Goal: Information Seeking & Learning: Learn about a topic

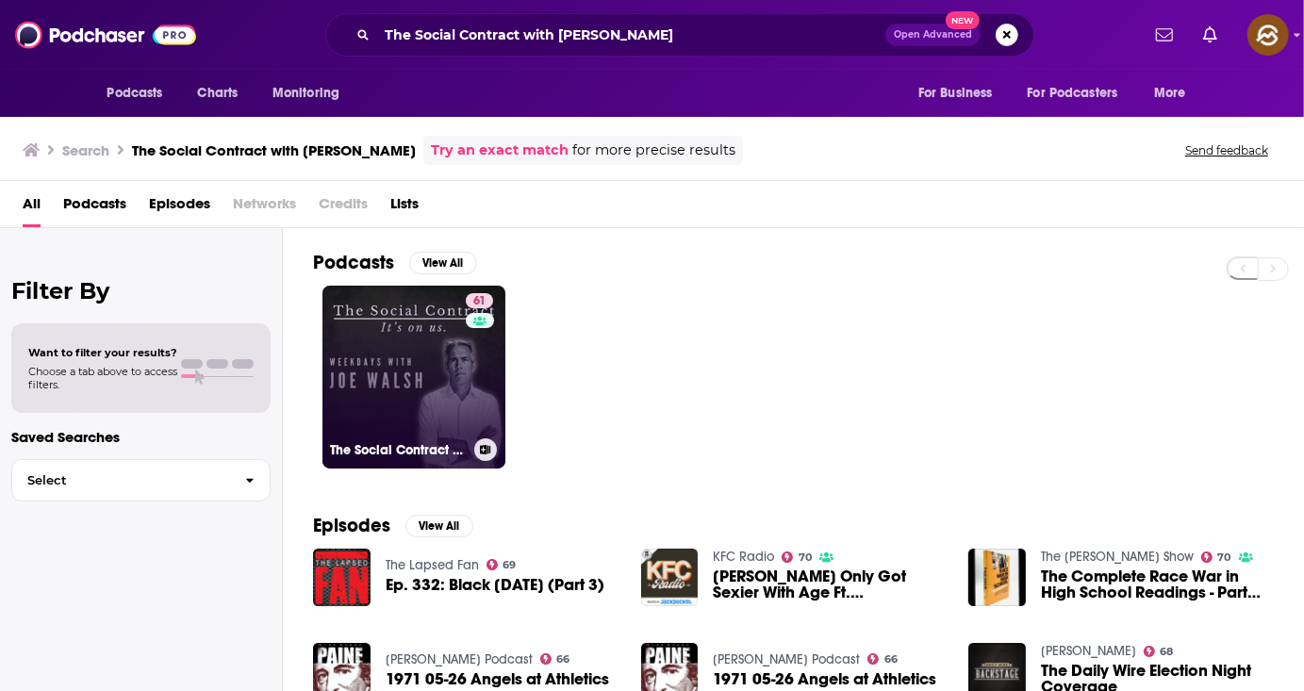
click at [375, 350] on link "61 The Social Contract with [PERSON_NAME]" at bounding box center [413, 377] width 183 height 183
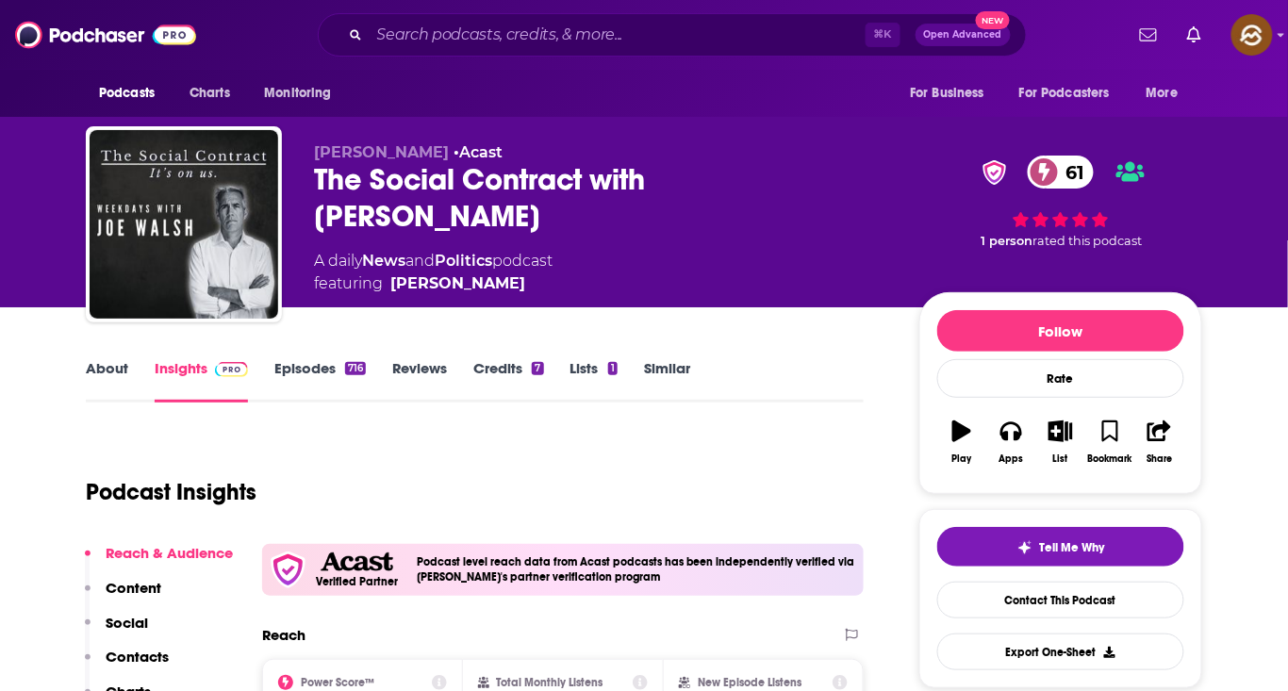
scroll to position [591, 0]
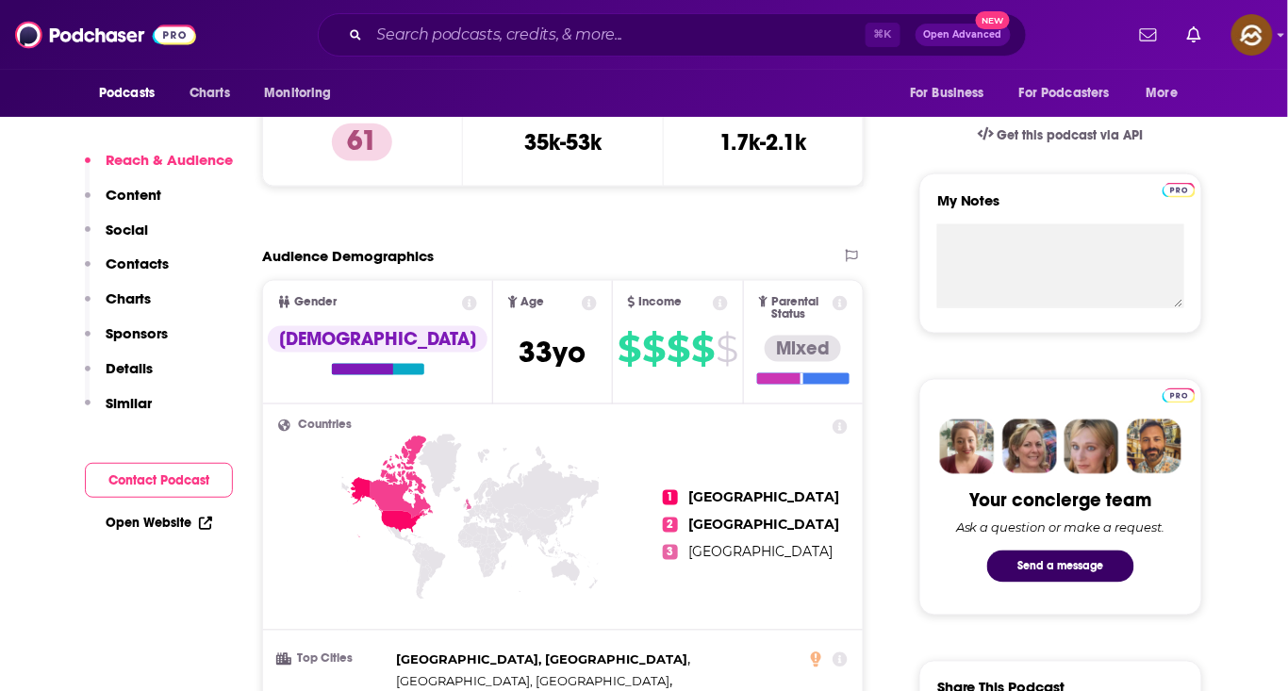
click at [132, 290] on p "Charts" at bounding box center [128, 298] width 45 height 18
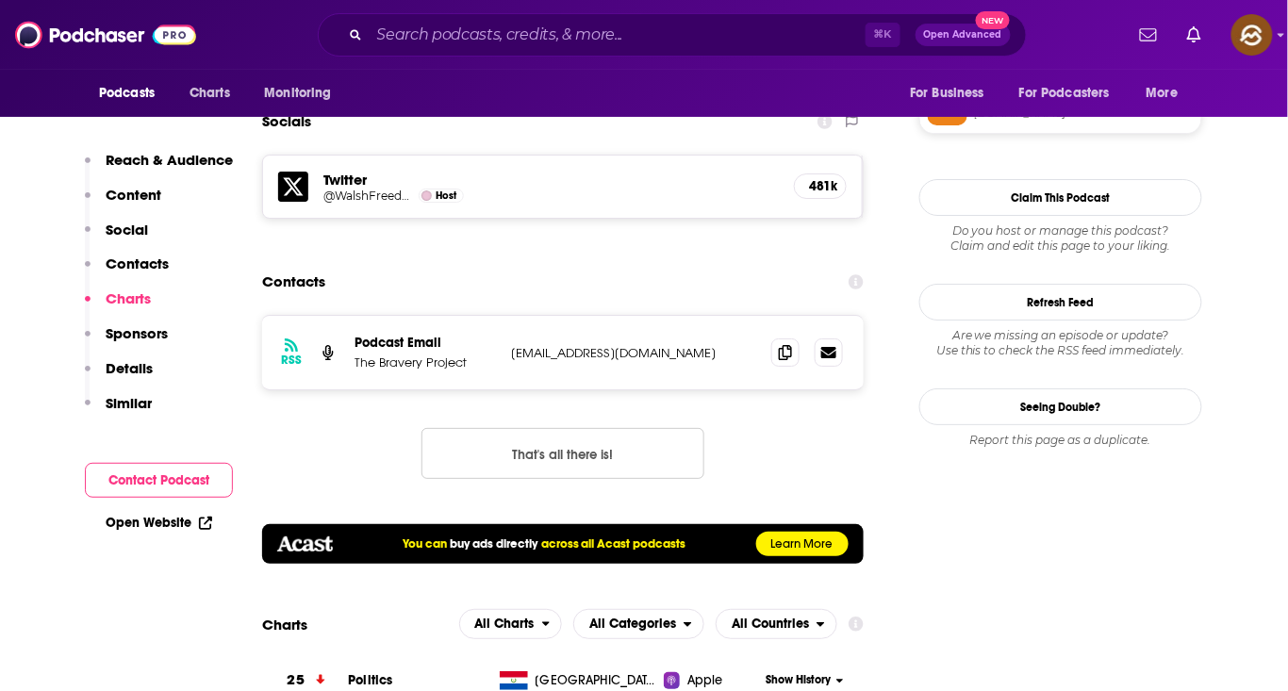
click at [146, 268] on p "Contacts" at bounding box center [137, 263] width 63 height 18
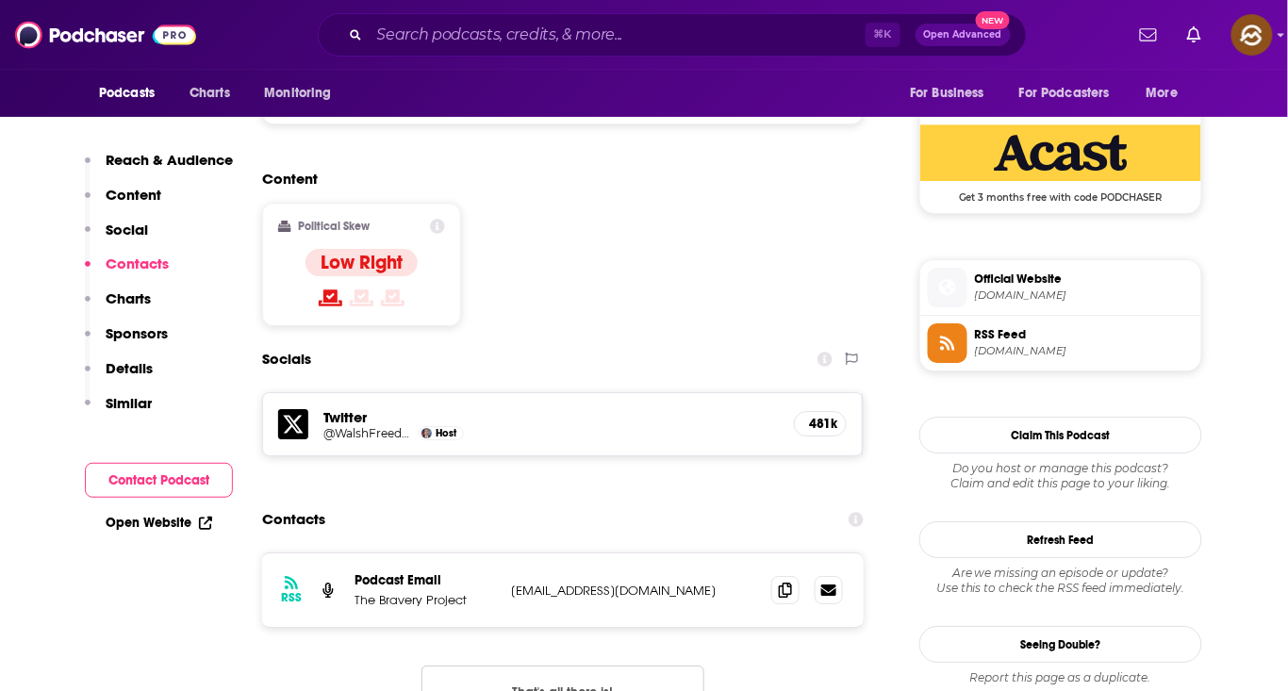
scroll to position [1511, 0]
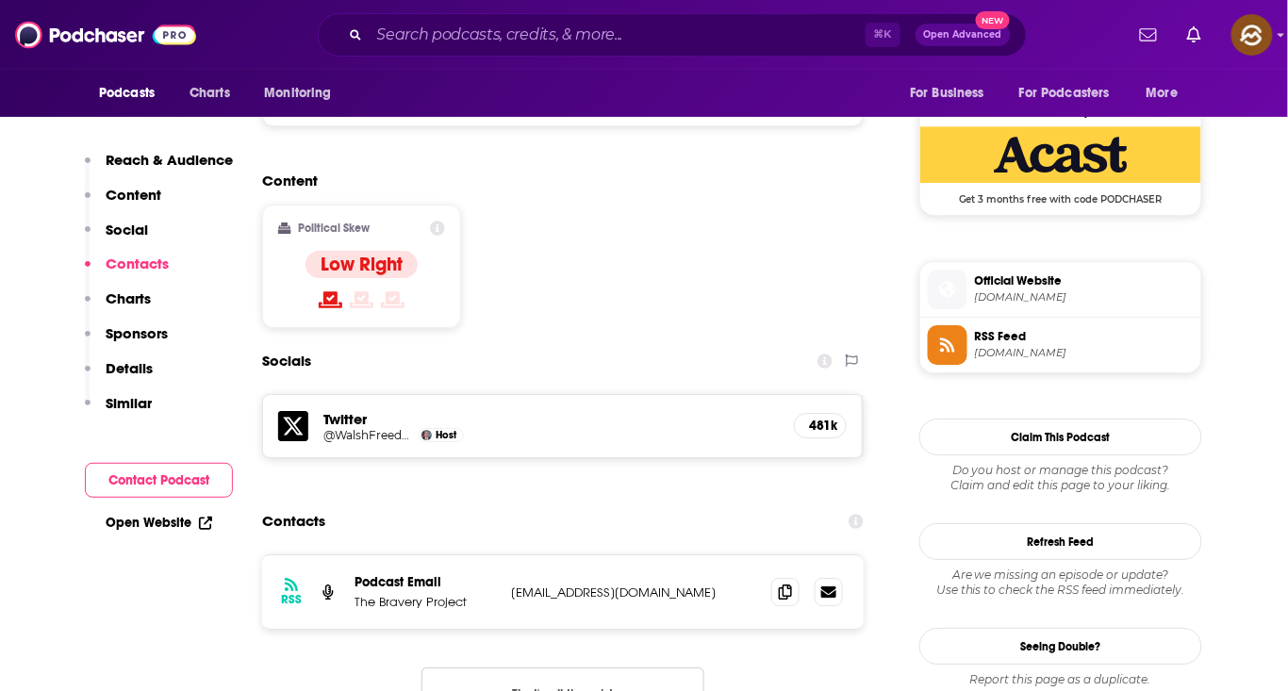
click at [960, 350] on span at bounding box center [948, 346] width 40 height 20
click at [954, 283] on icon at bounding box center [947, 289] width 21 height 17
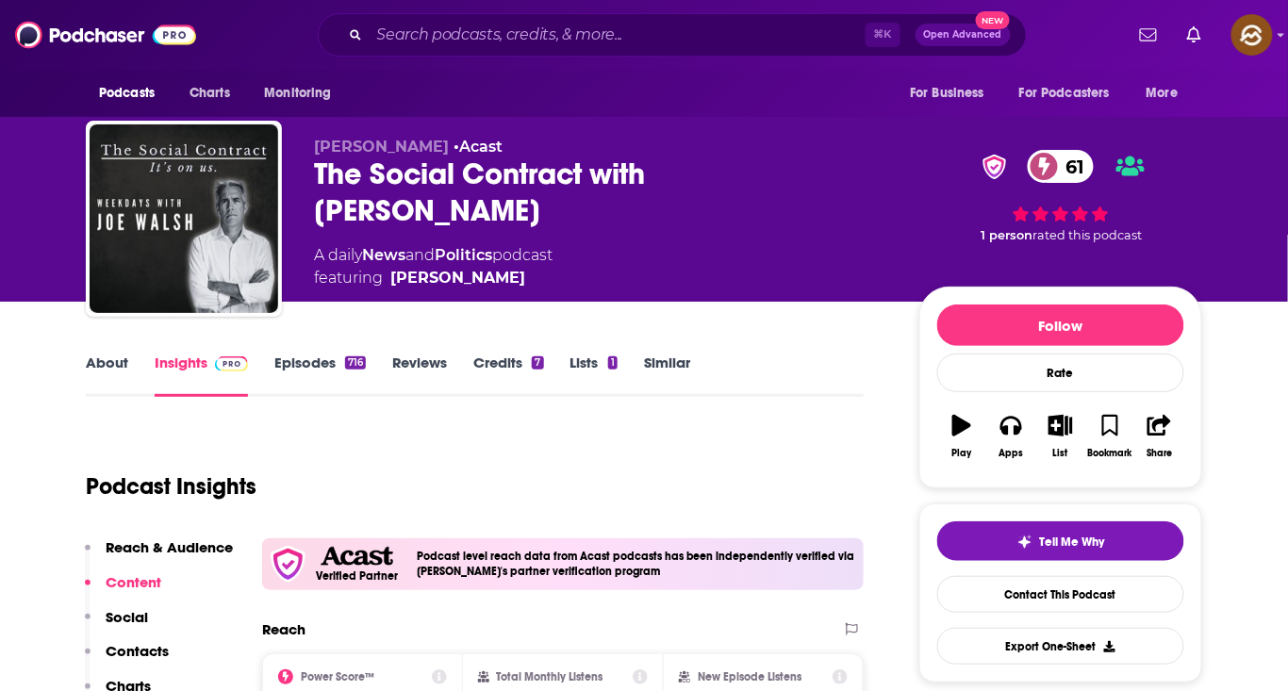
scroll to position [0, 0]
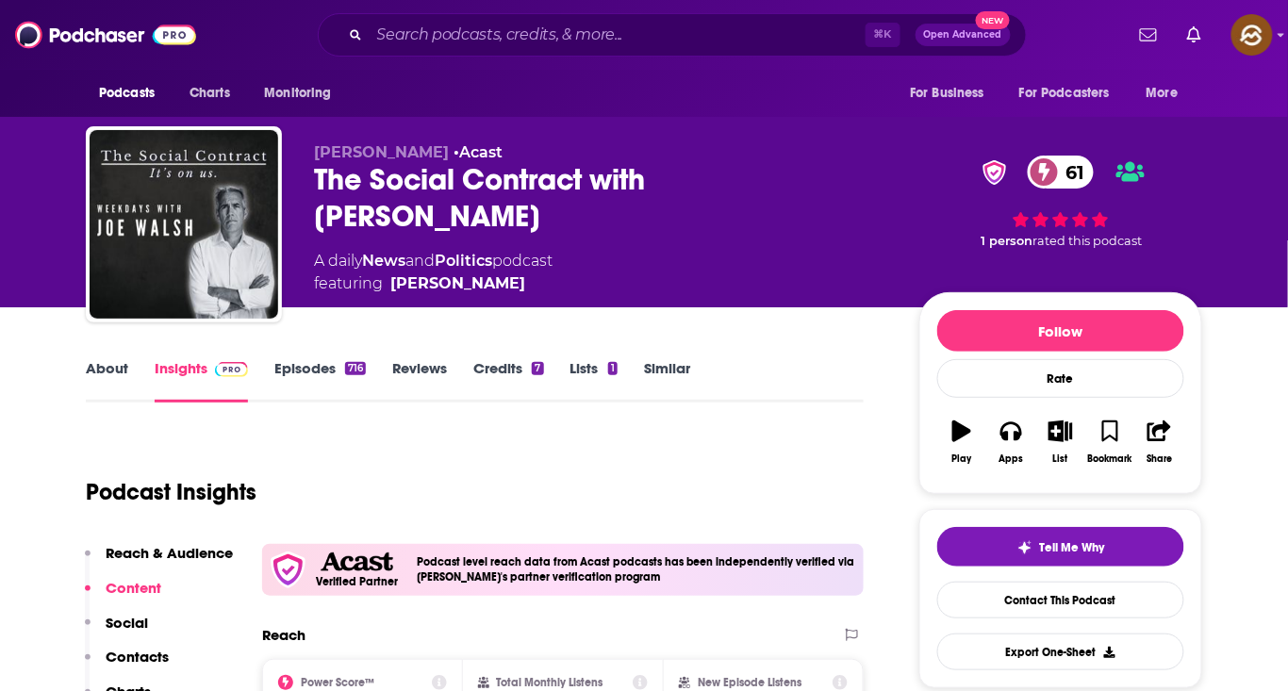
click at [333, 161] on span "[PERSON_NAME]" at bounding box center [381, 152] width 135 height 18
copy span "[PERSON_NAME]"
click at [349, 181] on div "The Social Contract with [PERSON_NAME] 61" at bounding box center [601, 198] width 575 height 74
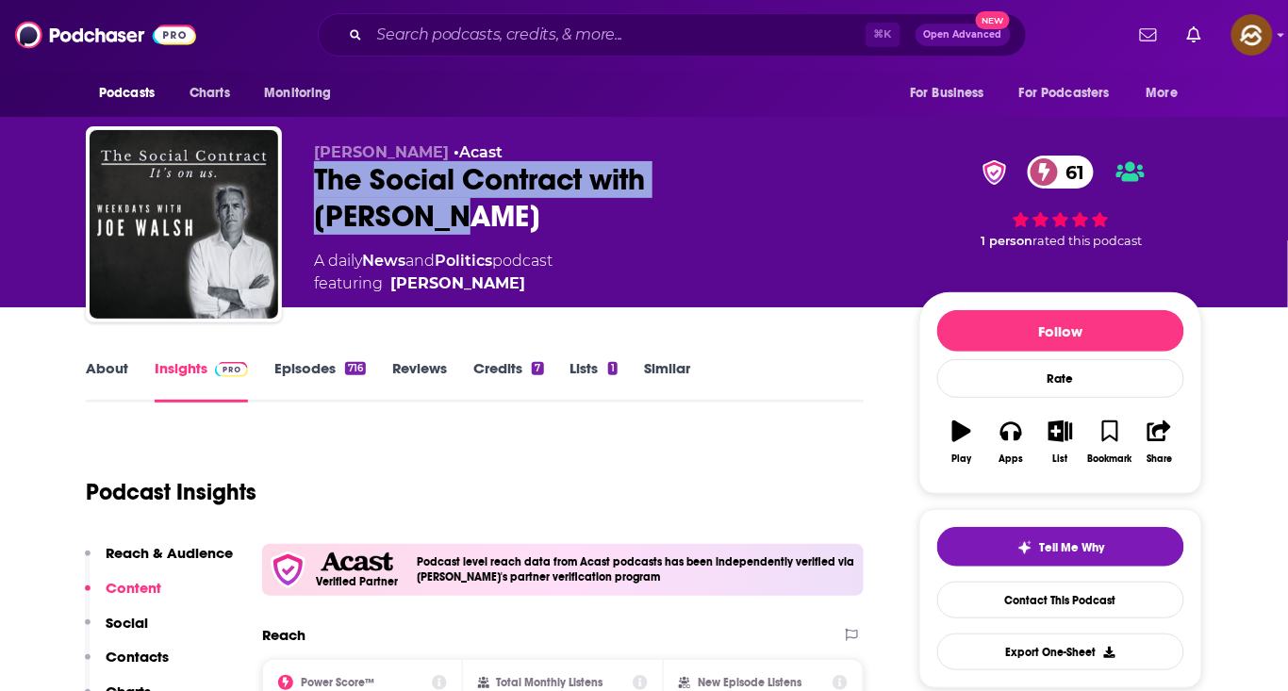
drag, startPoint x: 349, startPoint y: 181, endPoint x: 735, endPoint y: 175, distance: 386.5
copy h2 "The Social Contract with [PERSON_NAME]"
click at [735, 175] on div "The Social Contract with [PERSON_NAME] 61" at bounding box center [601, 198] width 575 height 74
